Goal: Information Seeking & Learning: Learn about a topic

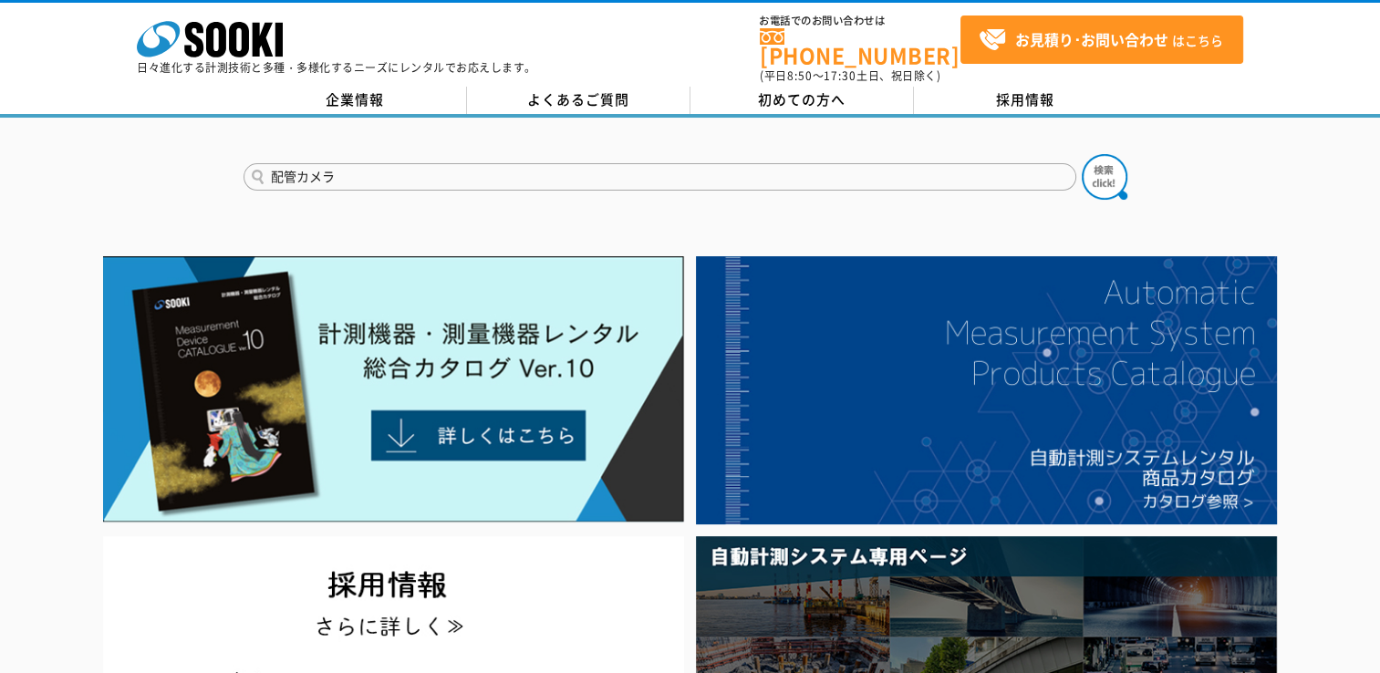
type input "配管カメラ"
click at [1082, 154] on button at bounding box center [1105, 177] width 46 height 46
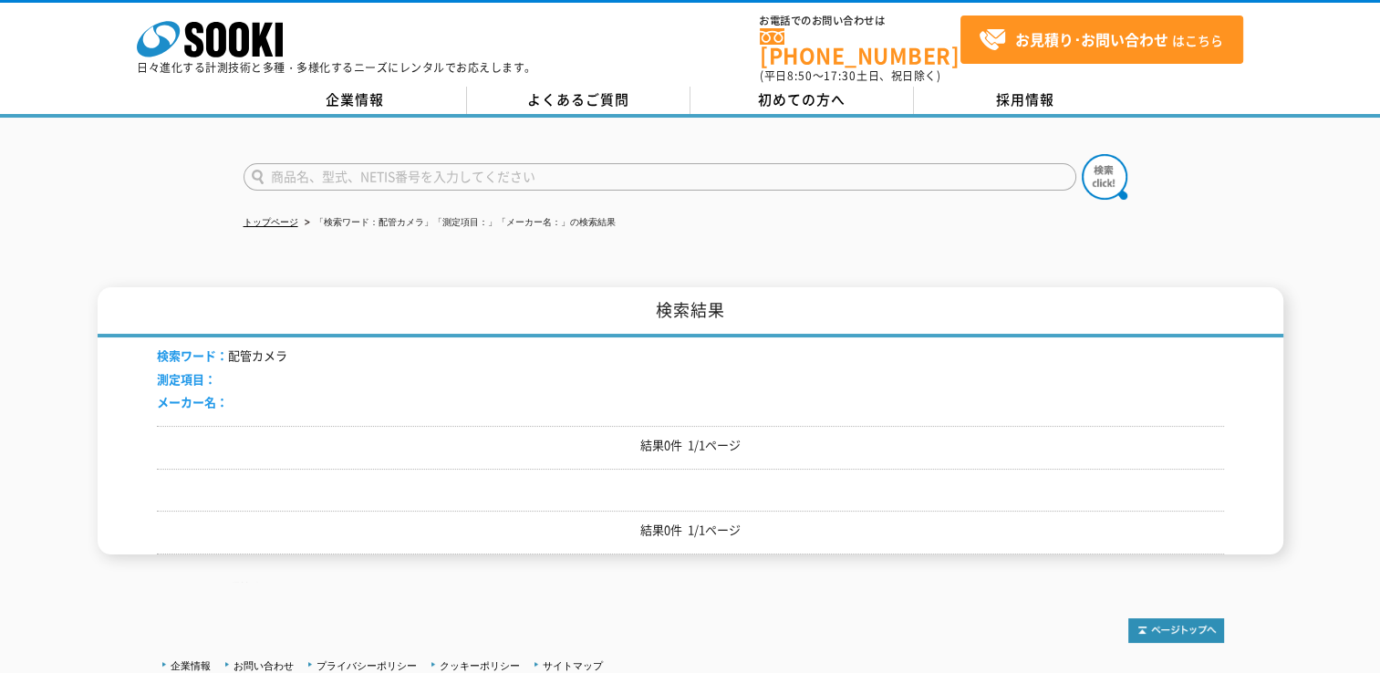
click at [312, 166] on input "text" at bounding box center [659, 176] width 833 height 27
type input "配管"
click at [1082, 154] on button at bounding box center [1105, 177] width 46 height 46
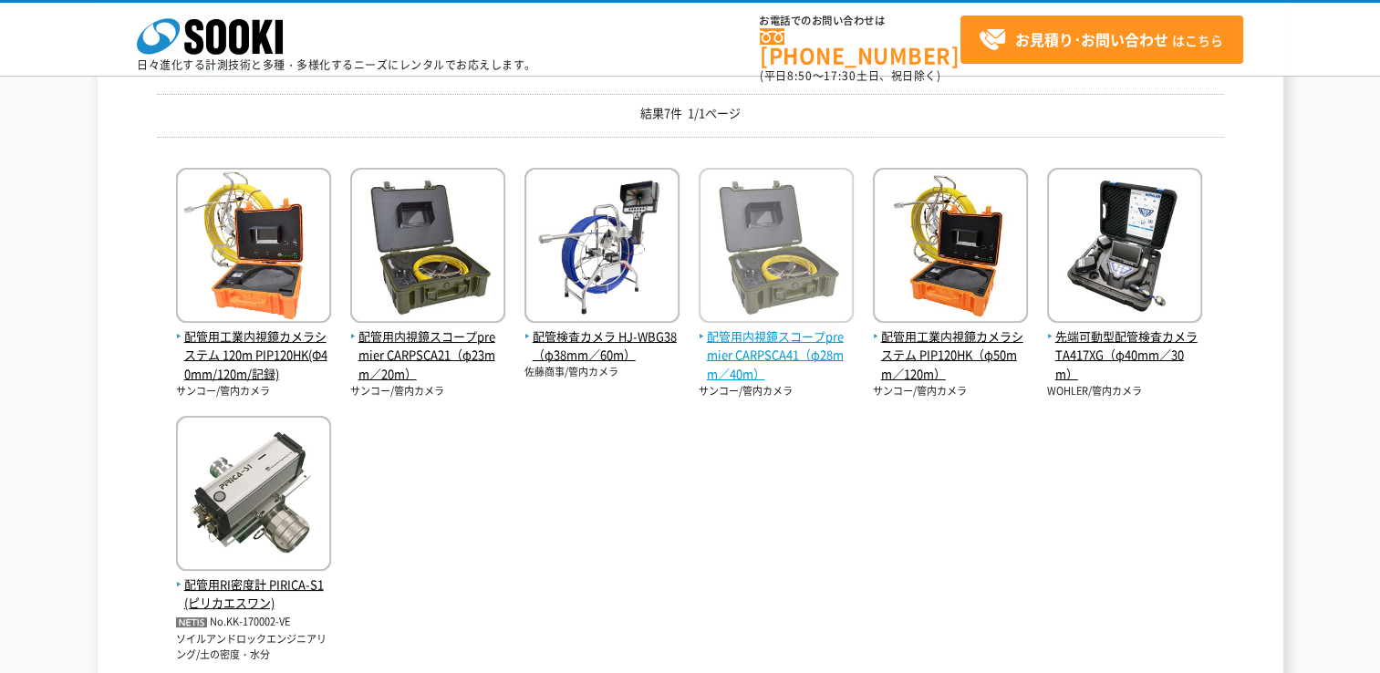
scroll to position [274, 0]
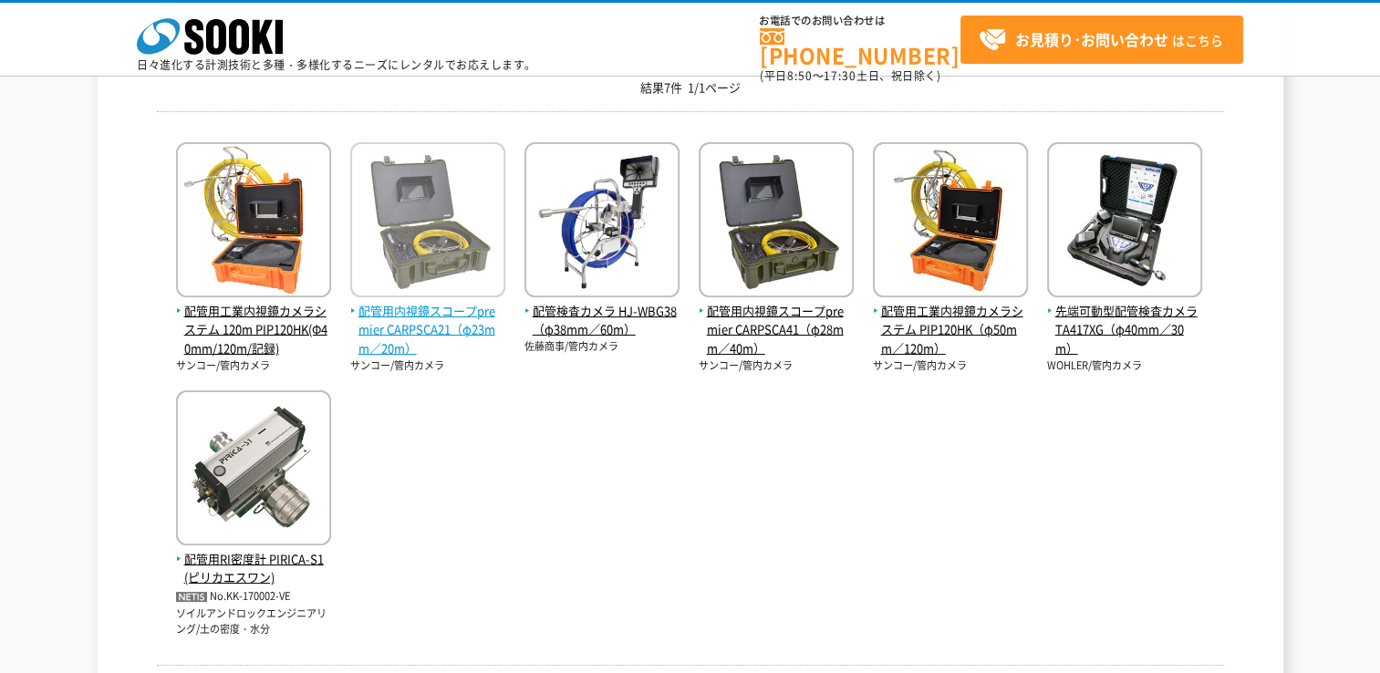
click at [426, 267] on img at bounding box center [427, 222] width 155 height 160
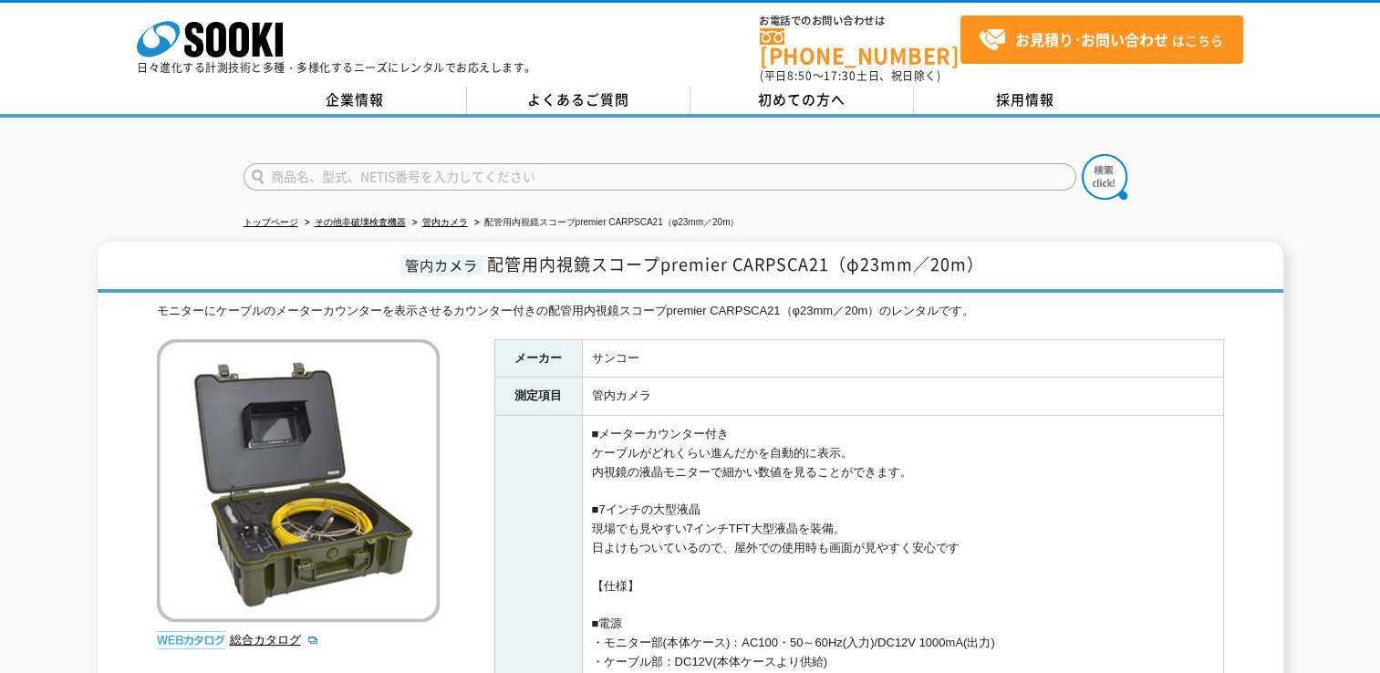
click at [292, 164] on input "text" at bounding box center [659, 176] width 833 height 27
type input "内視鏡"
click at [1082, 154] on button at bounding box center [1105, 177] width 46 height 46
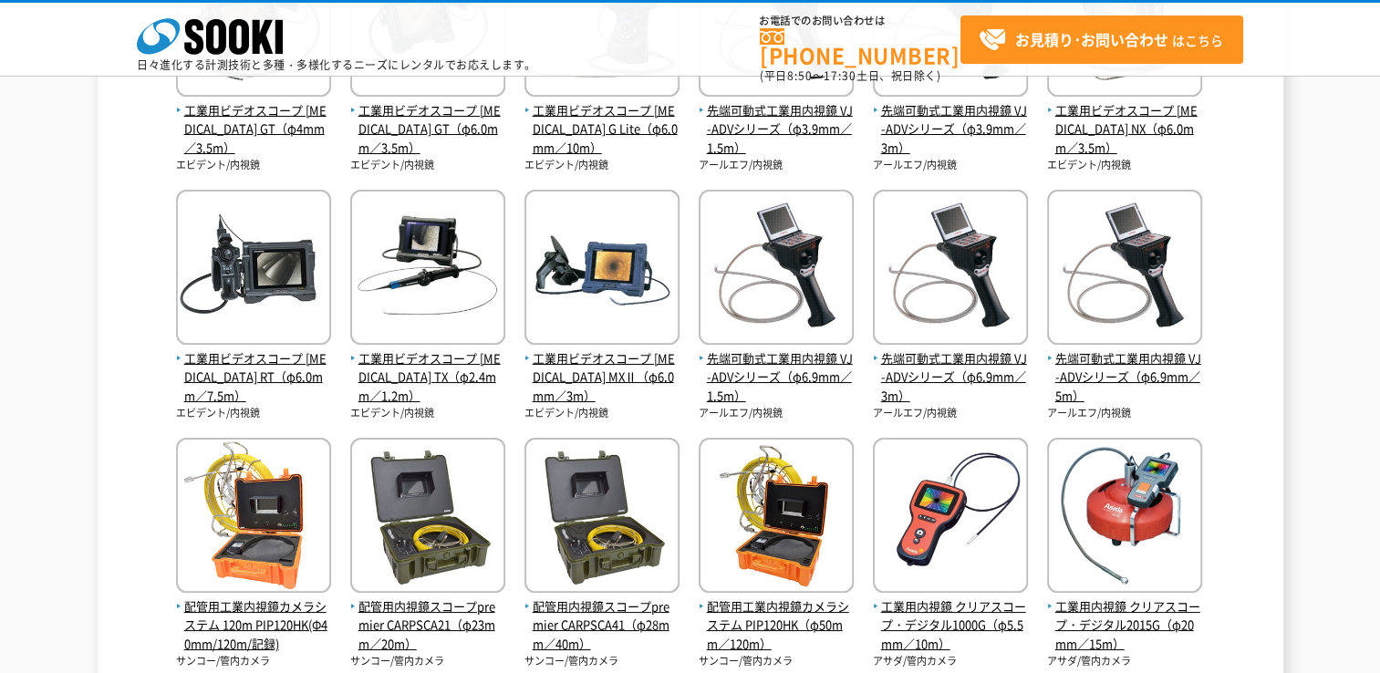
scroll to position [565, 0]
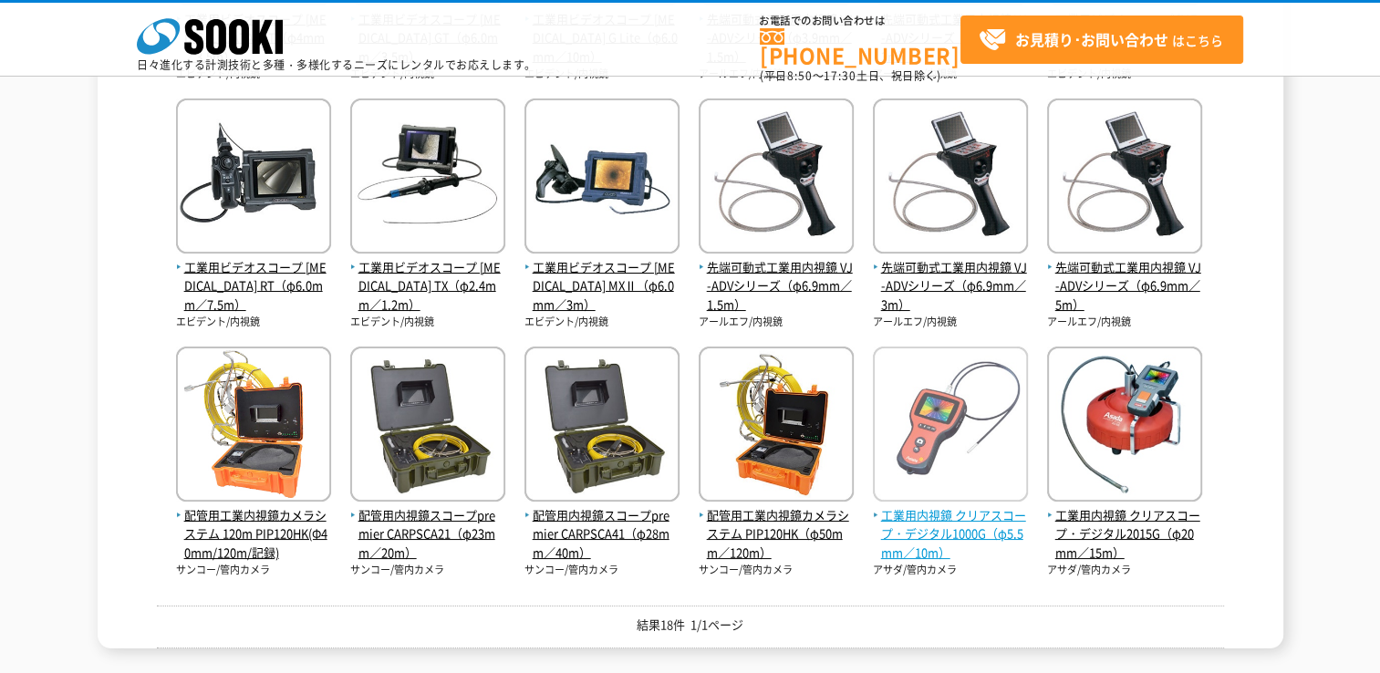
click at [971, 536] on span "工業用内視鏡 クリアスコープ・デジタル1000G（φ5.5mm／10m）" at bounding box center [950, 534] width 155 height 57
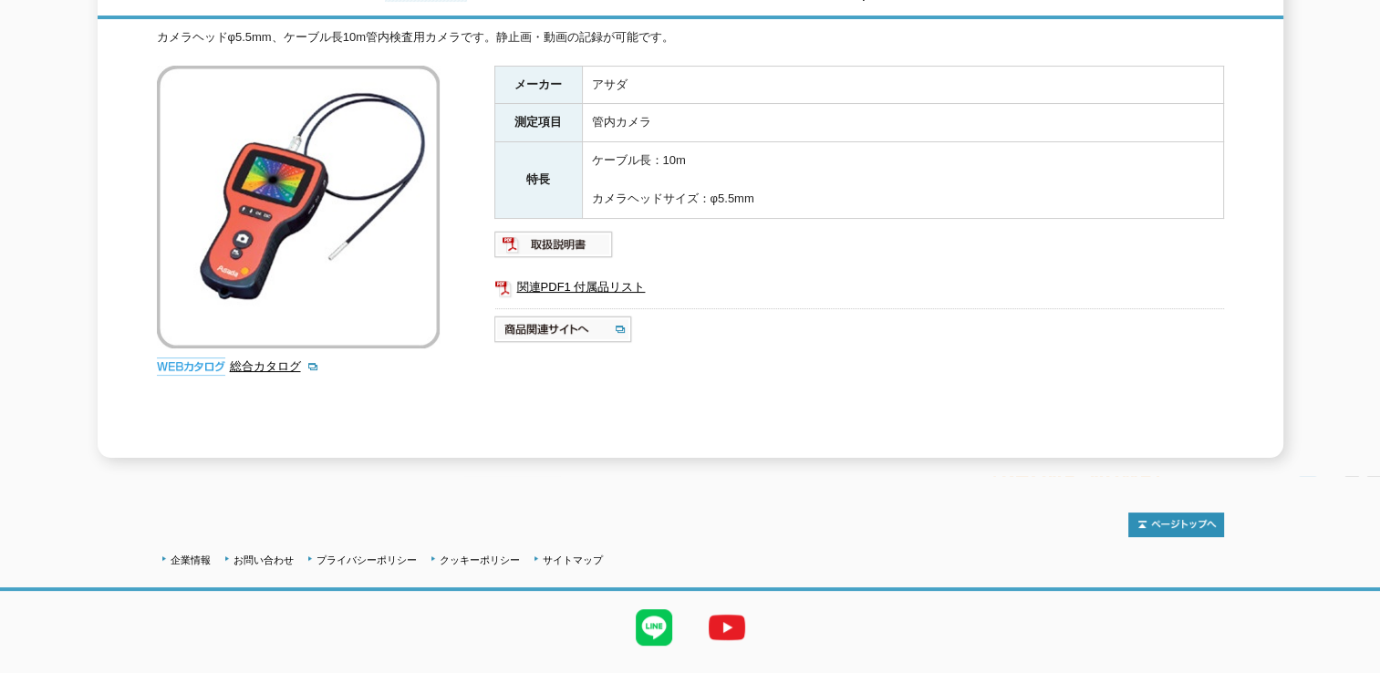
scroll to position [182, 0]
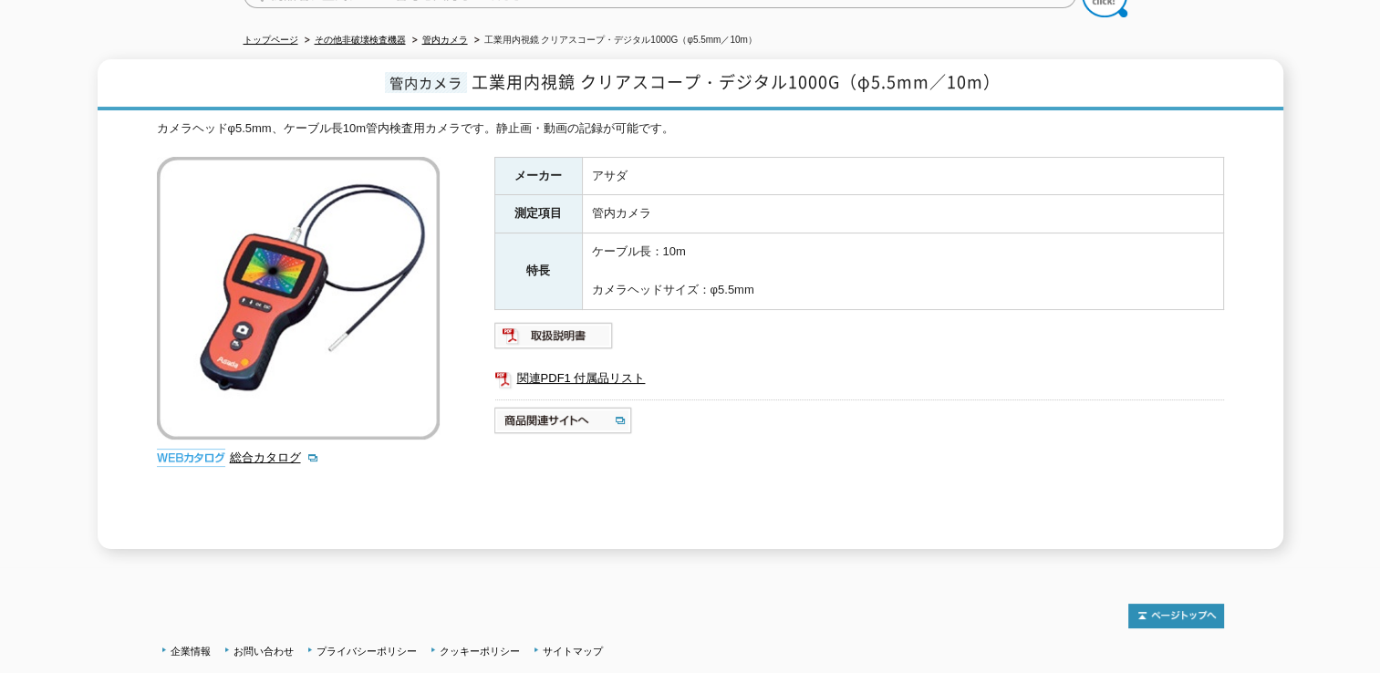
click at [189, 449] on img at bounding box center [191, 458] width 68 height 18
click at [267, 450] on link "総合カタログ" at bounding box center [274, 457] width 89 height 14
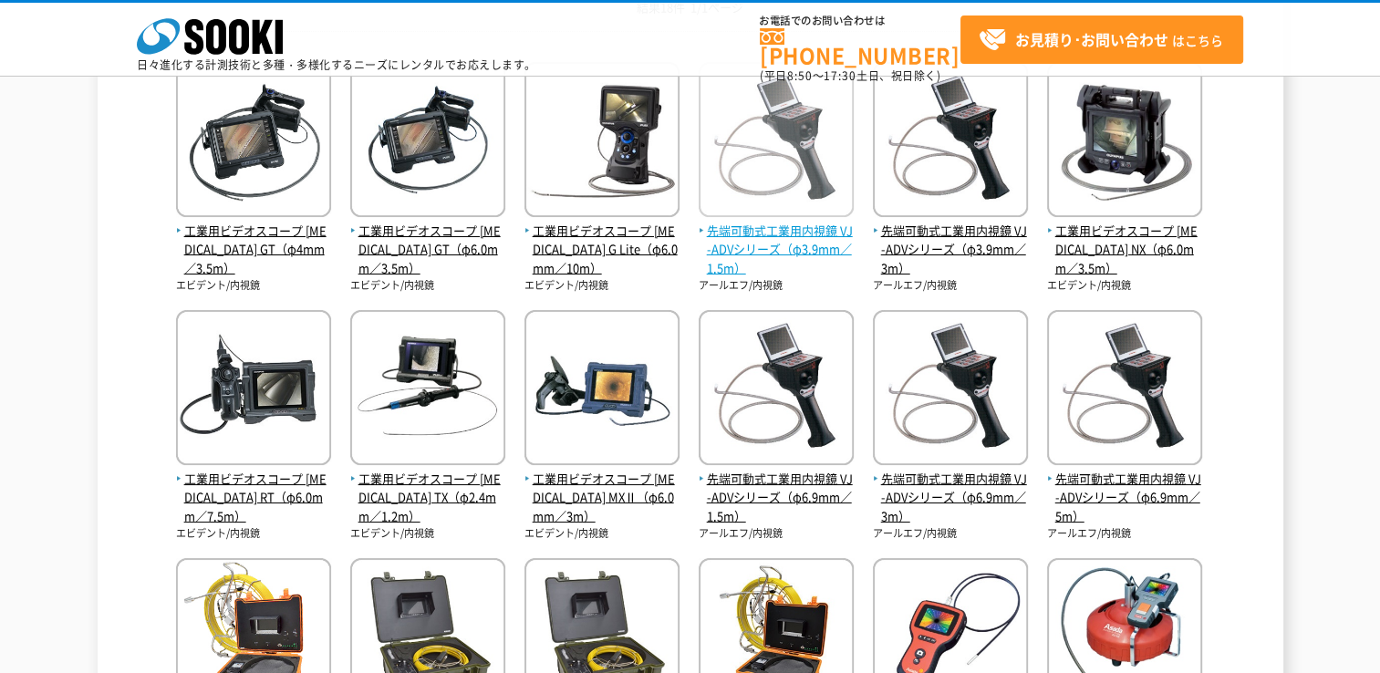
scroll to position [383, 0]
